Goal: Information Seeking & Learning: Learn about a topic

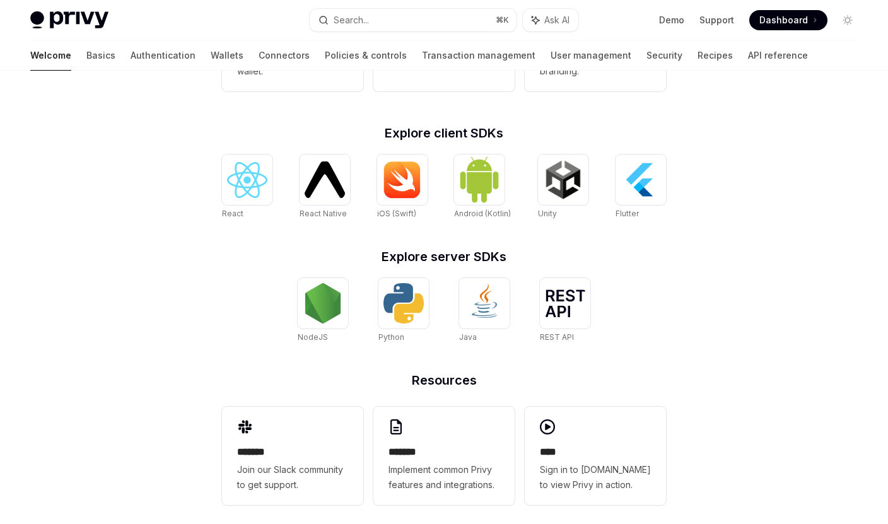
scroll to position [479, 0]
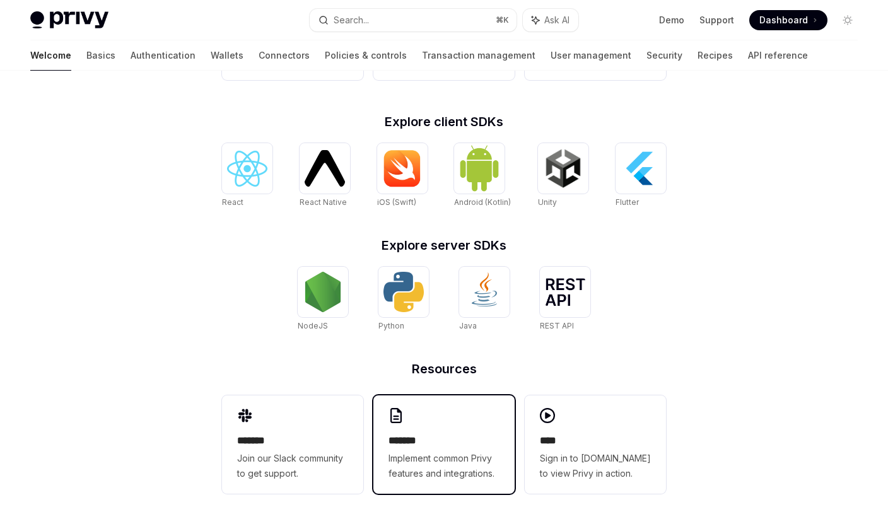
click at [467, 423] on div "******* Implement common Privy features and integrations." at bounding box center [443, 444] width 141 height 98
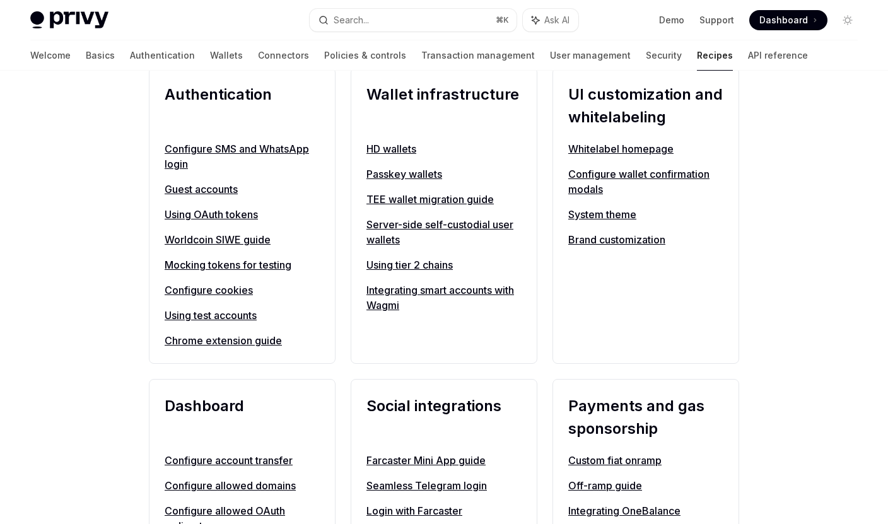
scroll to position [475, 0]
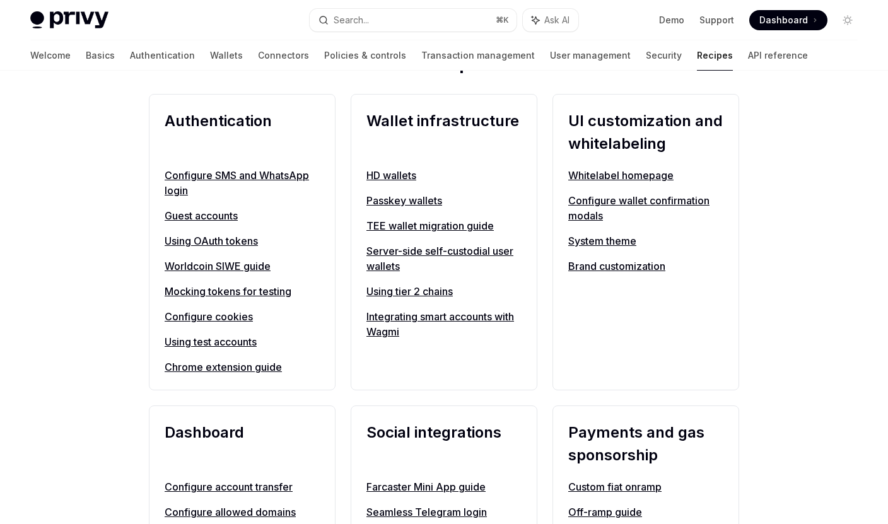
click at [586, 206] on link "Configure wallet confirmation modals" at bounding box center [645, 208] width 155 height 30
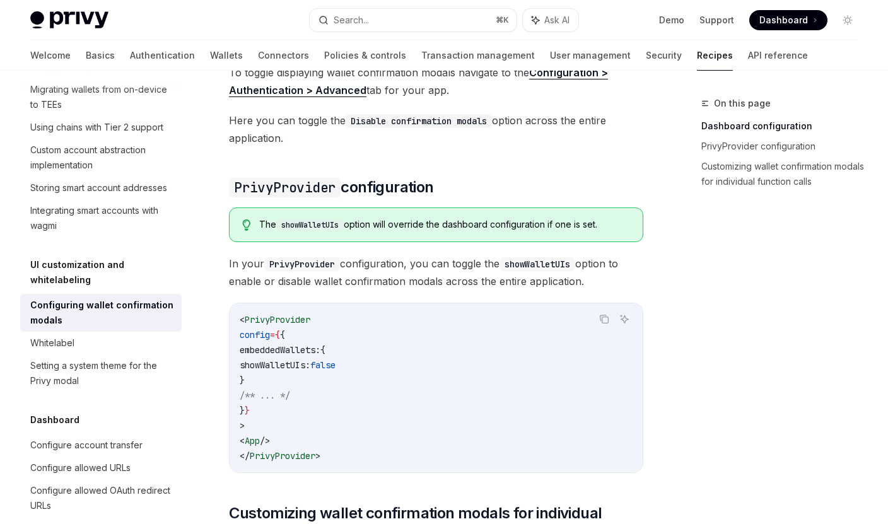
scroll to position [265, 0]
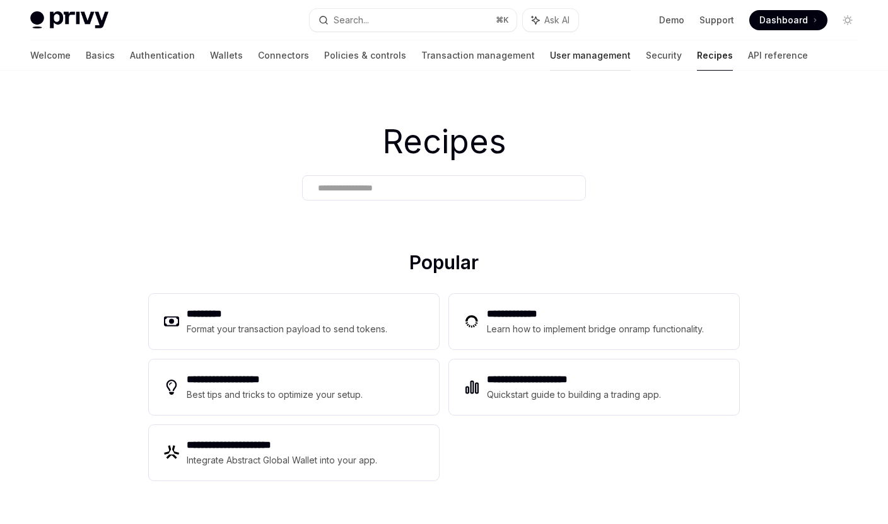
click at [550, 52] on link "User management" at bounding box center [590, 55] width 81 height 30
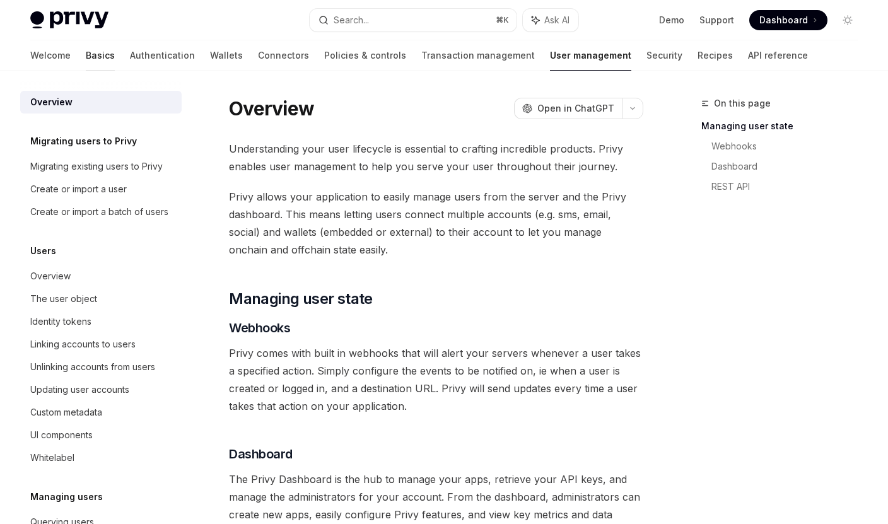
click at [86, 63] on link "Basics" at bounding box center [100, 55] width 29 height 30
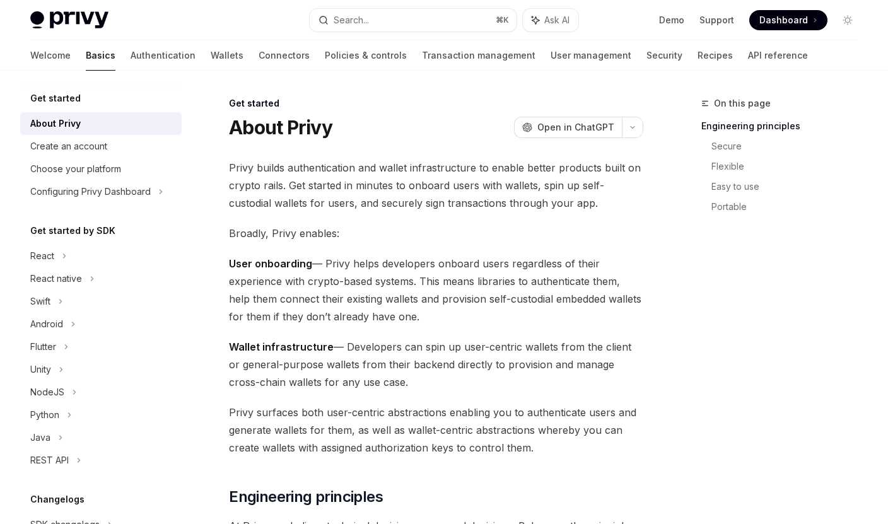
click at [74, 16] on img at bounding box center [69, 20] width 78 height 18
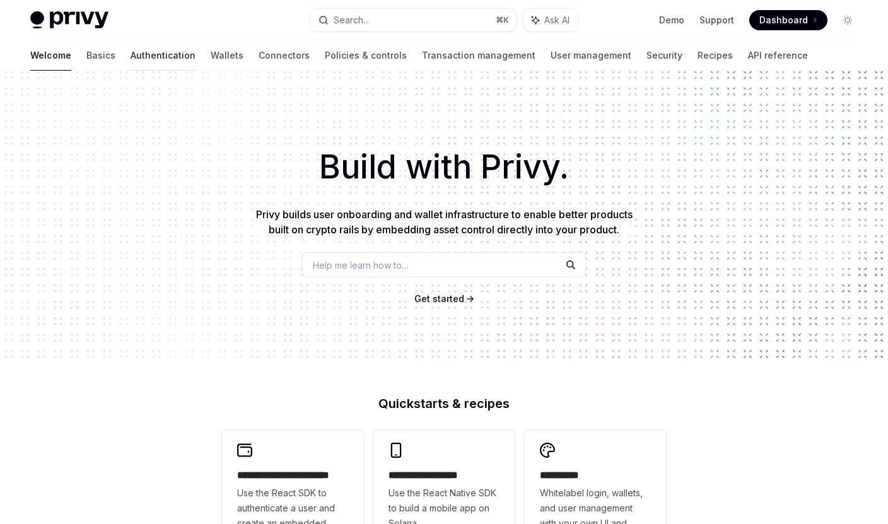
click at [131, 48] on link "Authentication" at bounding box center [163, 55] width 65 height 30
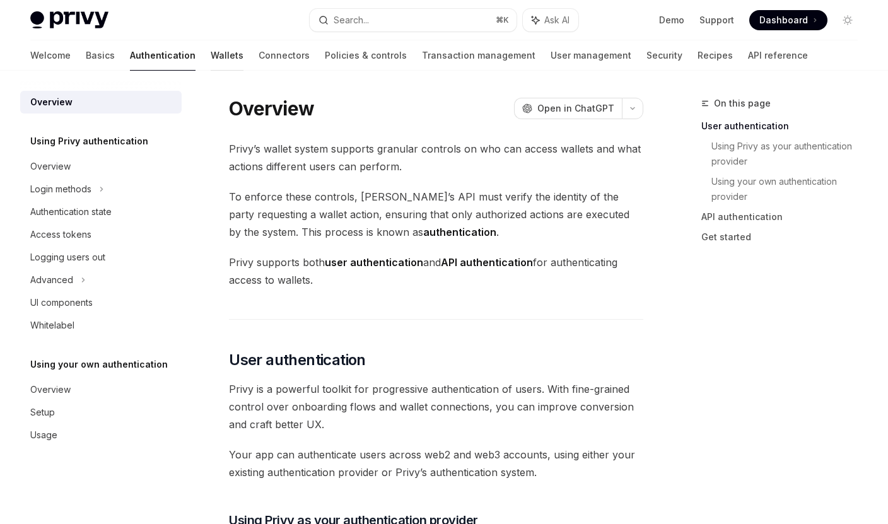
click at [211, 52] on link "Wallets" at bounding box center [227, 55] width 33 height 30
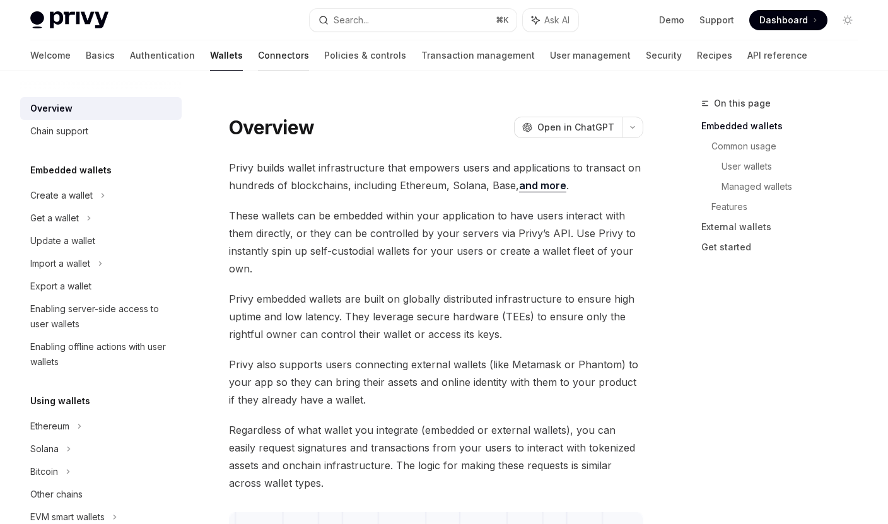
click at [258, 56] on link "Connectors" at bounding box center [283, 55] width 51 height 30
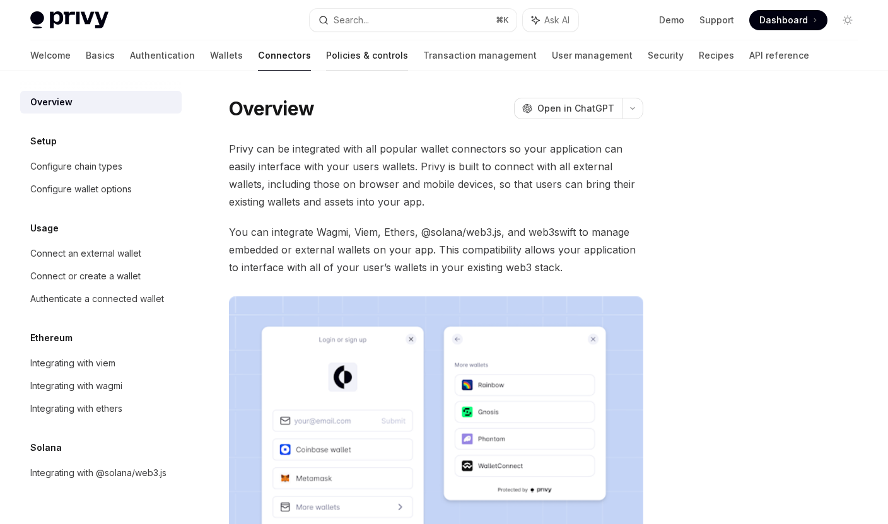
click at [326, 60] on link "Policies & controls" at bounding box center [367, 55] width 82 height 30
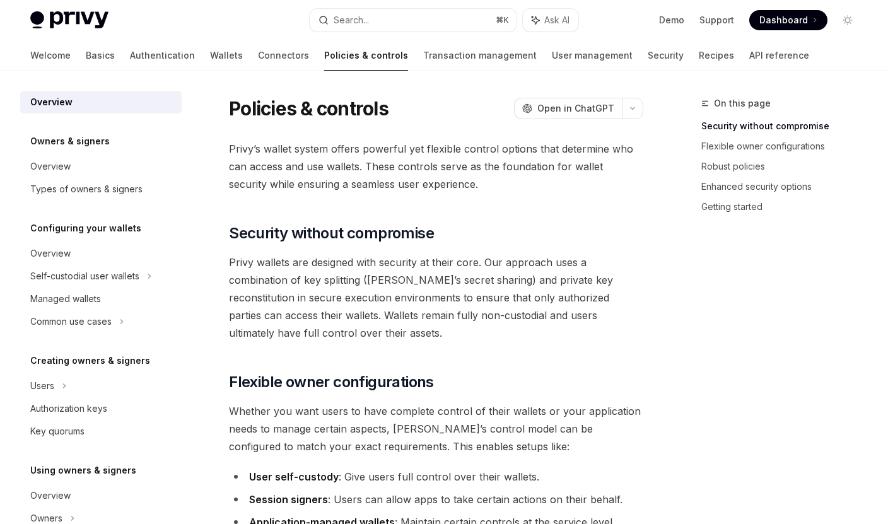
click at [53, 25] on img at bounding box center [69, 20] width 78 height 18
type textarea "*"
